Goal: Information Seeking & Learning: Learn about a topic

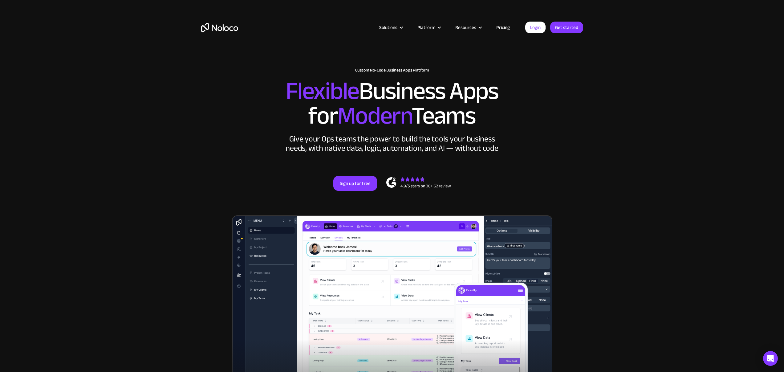
click at [505, 28] on link "Pricing" at bounding box center [503, 27] width 29 height 8
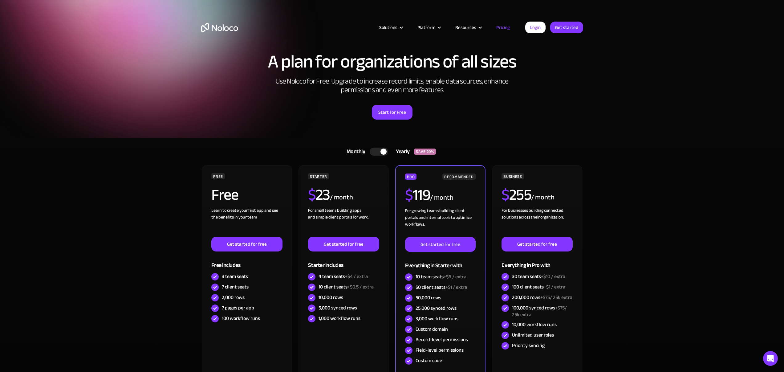
drag, startPoint x: 682, startPoint y: 132, endPoint x: 679, endPoint y: 138, distance: 6.6
click at [683, 135] on section "A plan for organizations of all sizes Use Noloco for Free. Upgrade to increase …" at bounding box center [392, 69] width 784 height 138
click at [381, 152] on div at bounding box center [383, 151] width 6 height 6
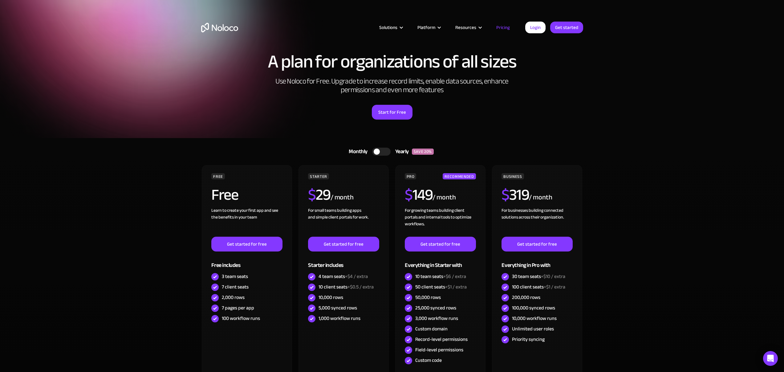
click at [381, 151] on div at bounding box center [381, 152] width 18 height 8
